Goal: Task Accomplishment & Management: Manage account settings

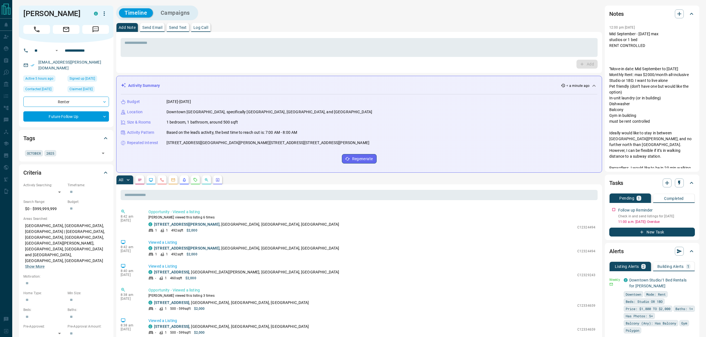
scroll to position [74, 0]
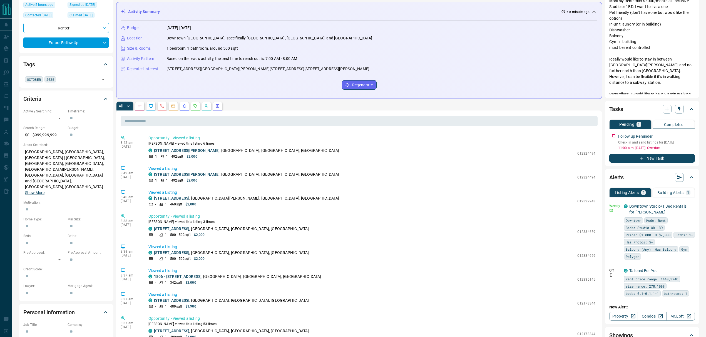
click at [676, 191] on p "Building Alerts" at bounding box center [670, 193] width 26 height 4
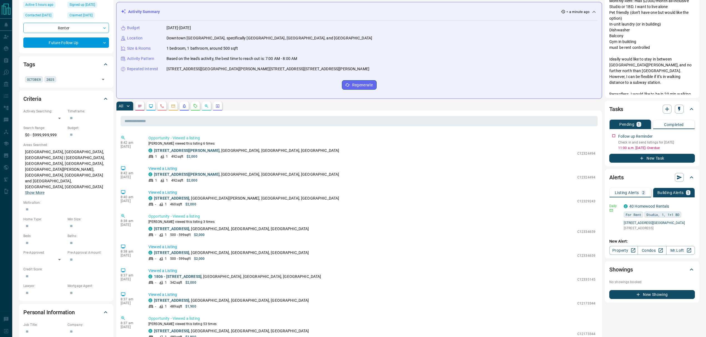
click at [621, 192] on p "Listing Alerts" at bounding box center [626, 193] width 24 height 4
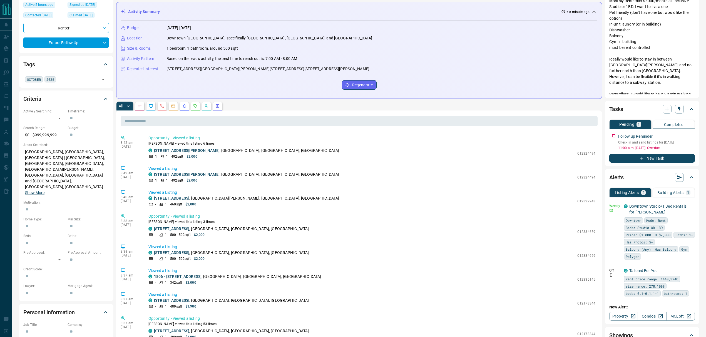
click at [181, 107] on button "button" at bounding box center [184, 106] width 9 height 9
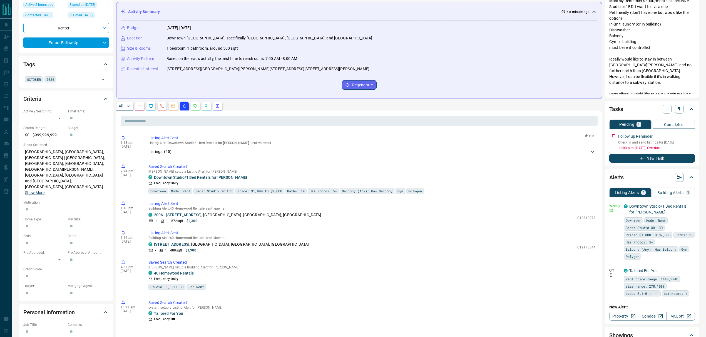
click at [223, 150] on div "Listings: ( 25 )" at bounding box center [368, 152] width 441 height 6
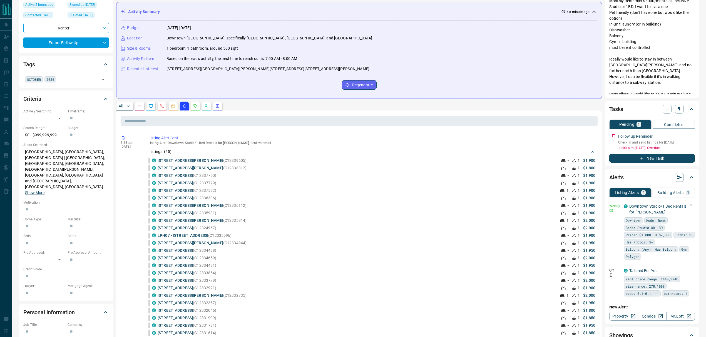
click at [689, 204] on icon "button" at bounding box center [690, 205] width 5 height 5
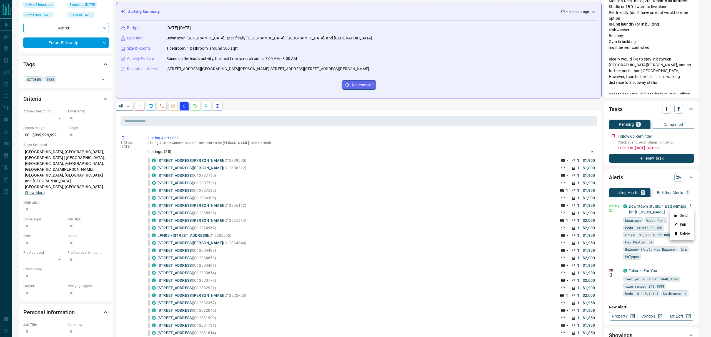
click at [406, 174] on div at bounding box center [355, 168] width 711 height 337
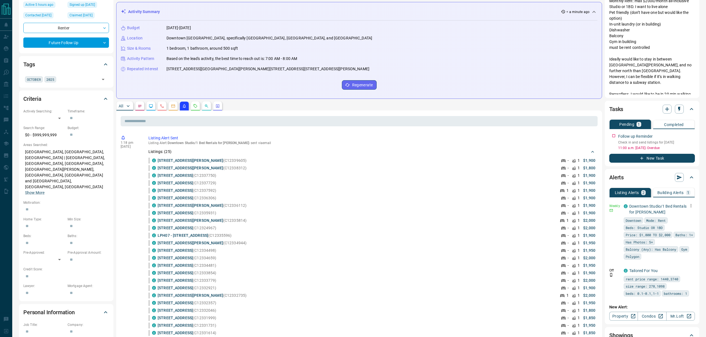
click at [406, 174] on div "C [STREET_ADDRESS] (C12337750) - 1 $1,900" at bounding box center [373, 176] width 443 height 6
click at [691, 207] on icon "button" at bounding box center [690, 205] width 5 height 5
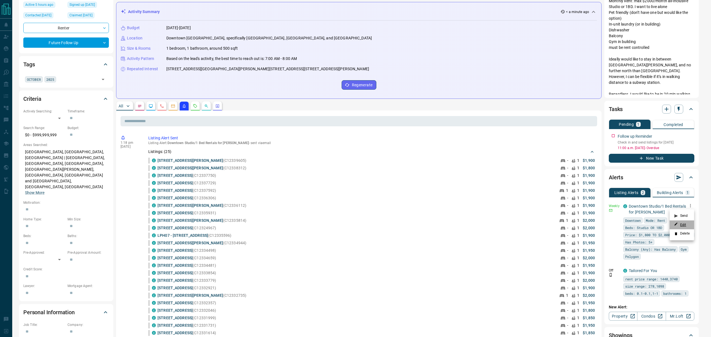
click at [684, 225] on link "Edit" at bounding box center [680, 224] width 12 height 5
click at [126, 109] on div at bounding box center [355, 168] width 711 height 337
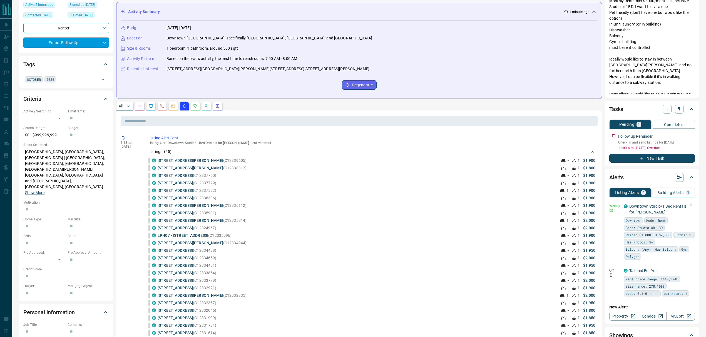
click at [172, 106] on icon "Emails" at bounding box center [173, 106] width 4 height 3
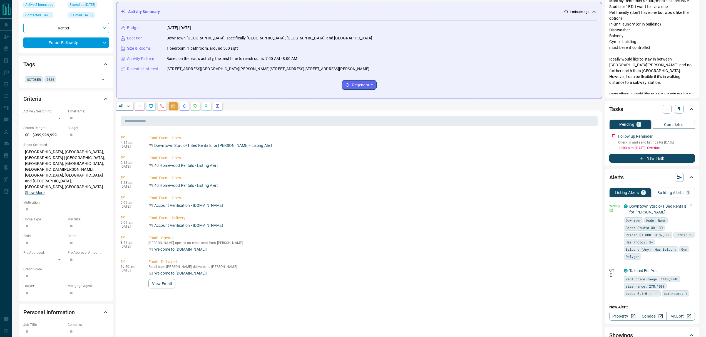
click at [122, 106] on p "All" at bounding box center [121, 106] width 4 height 4
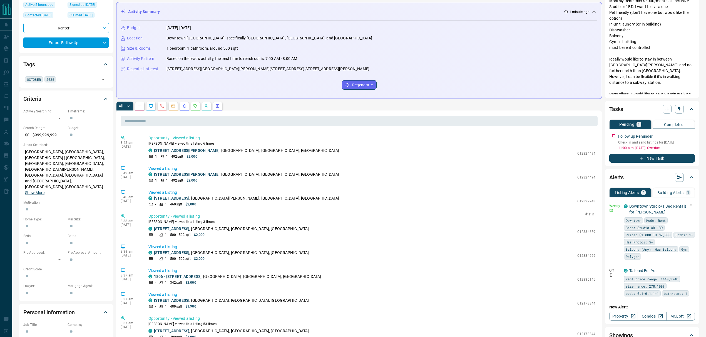
click at [422, 216] on p "Opportunity - Viewed a listing" at bounding box center [371, 217] width 447 height 6
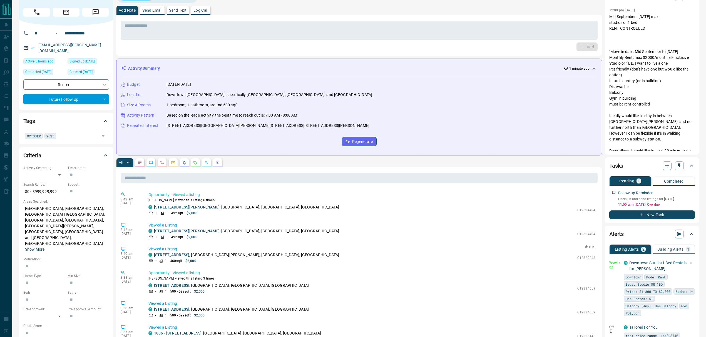
scroll to position [0, 0]
